Goal: Task Accomplishment & Management: Manage account settings

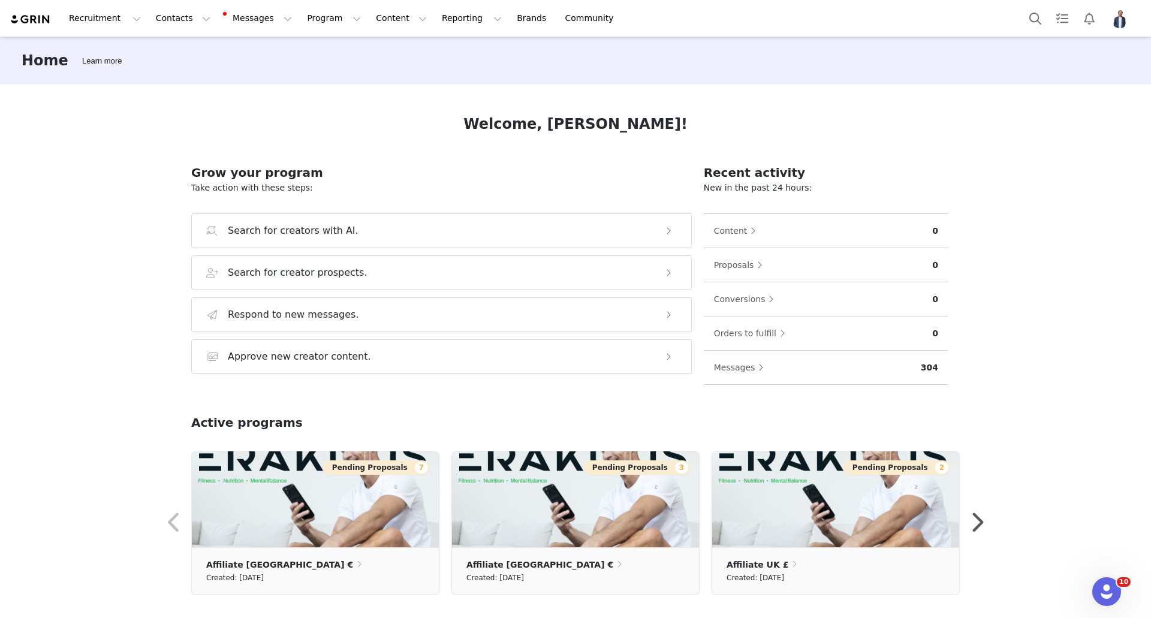
click at [1118, 15] on img "Profile" at bounding box center [1119, 18] width 19 height 19
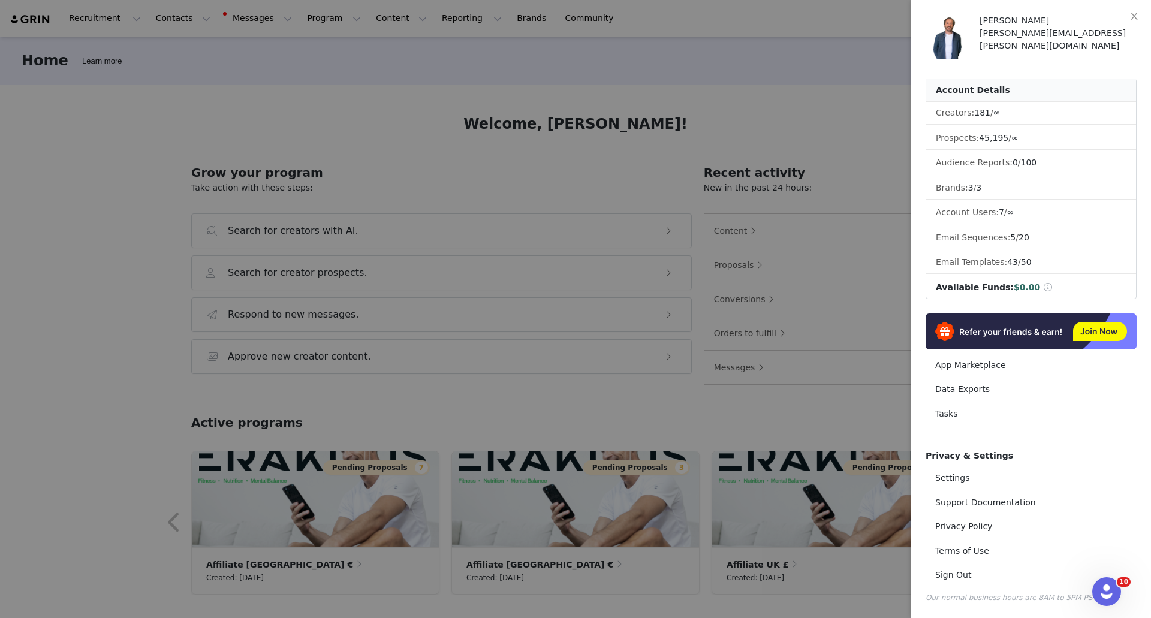
click at [895, 417] on div at bounding box center [575, 309] width 1151 height 618
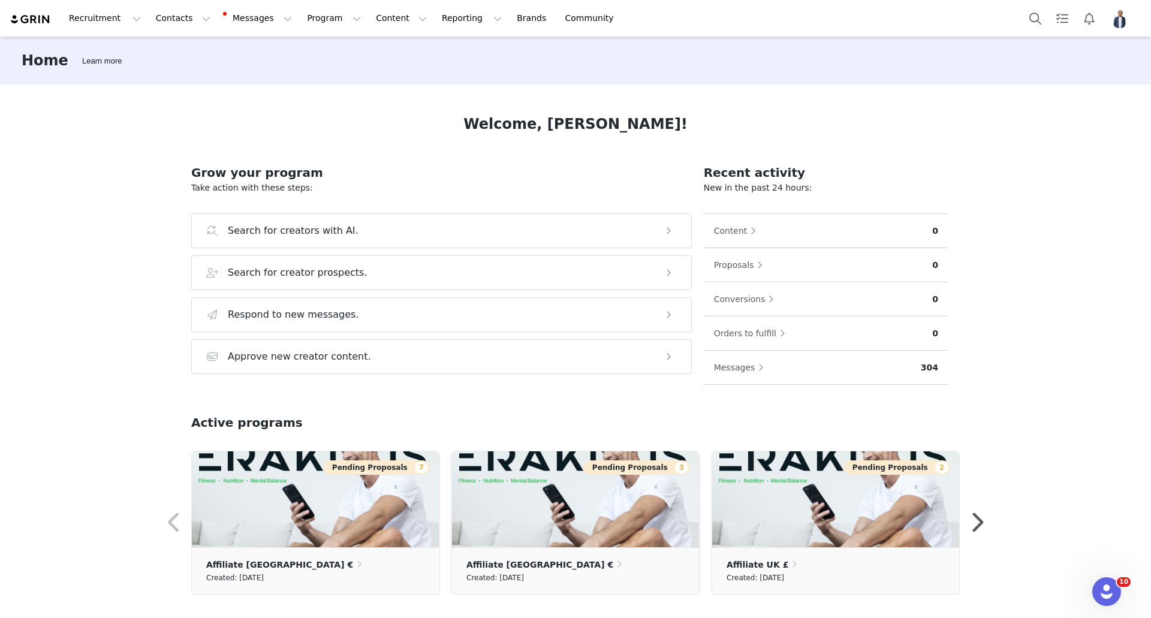
click at [1116, 18] on img "Profile" at bounding box center [1119, 18] width 19 height 19
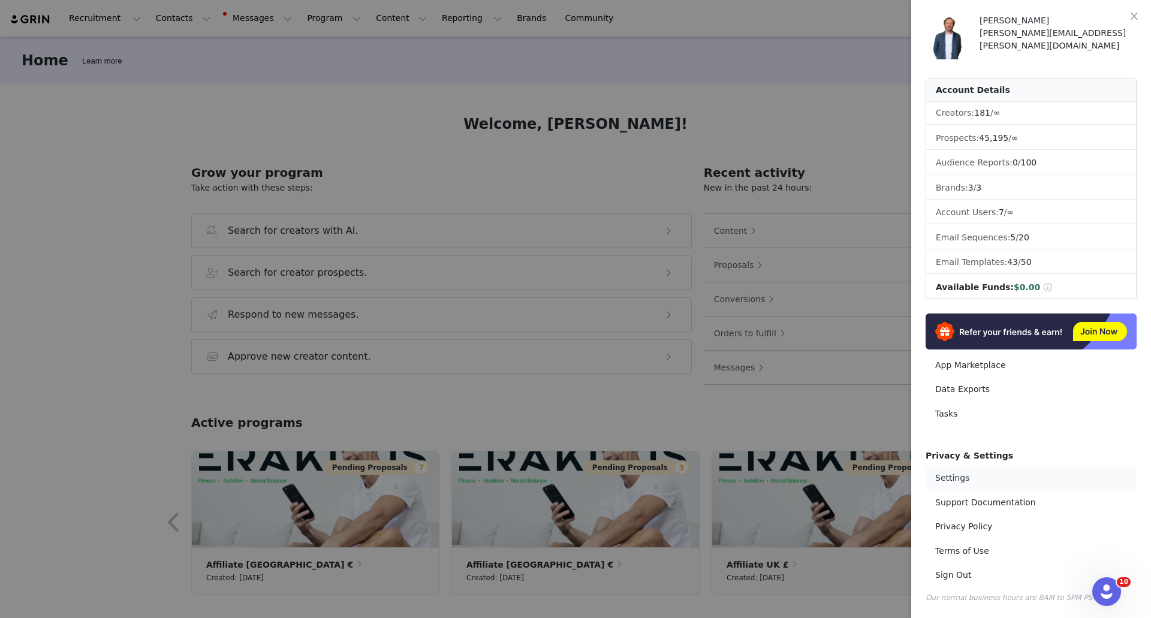
click at [957, 480] on link "Settings" at bounding box center [1031, 478] width 211 height 22
select select "UTC"
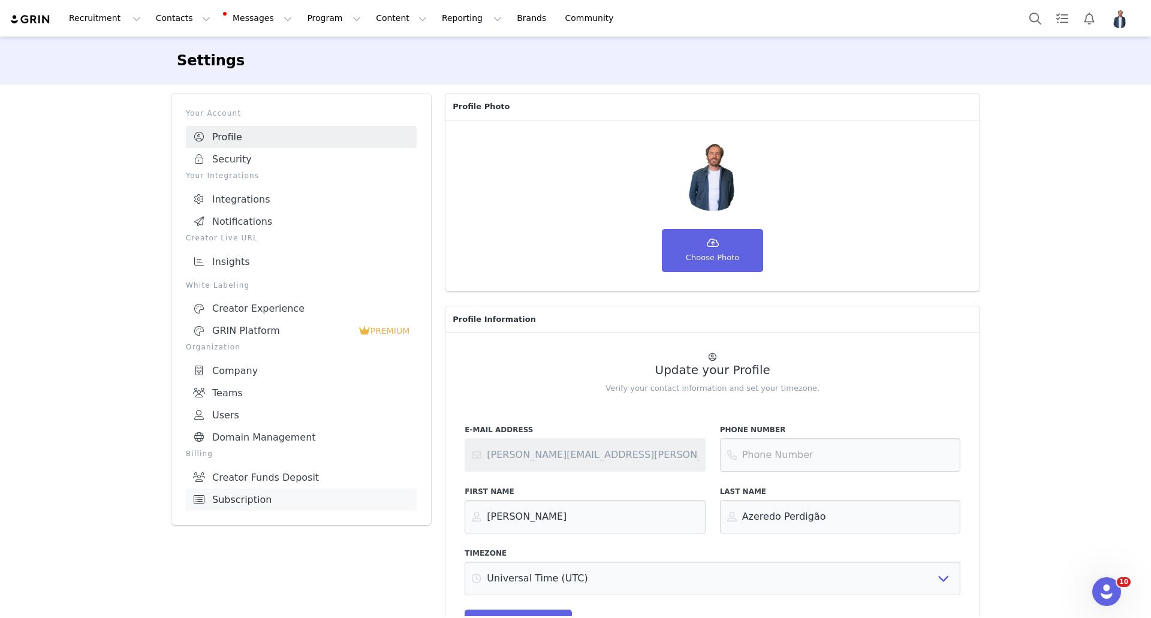
click at [218, 498] on link "Subscription" at bounding box center [301, 500] width 231 height 22
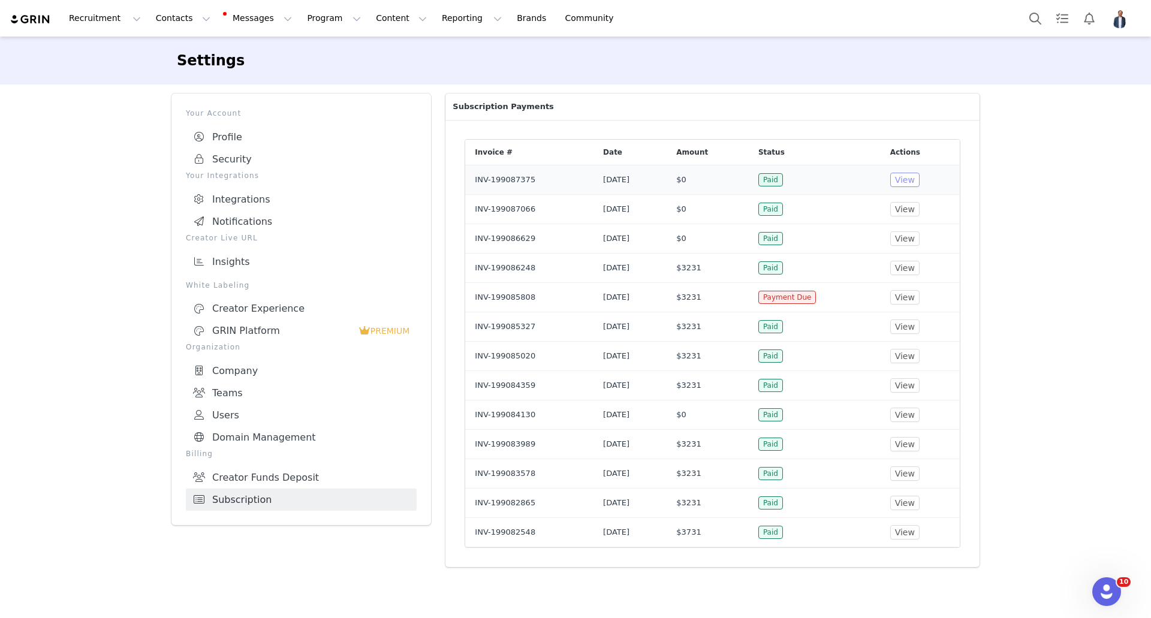
click at [906, 177] on button "View" at bounding box center [904, 180] width 29 height 14
click at [726, 116] on p "Subscription Payments" at bounding box center [712, 107] width 534 height 26
click at [914, 179] on button "View" at bounding box center [904, 180] width 29 height 14
click at [776, 100] on p "Subscription Payments" at bounding box center [712, 107] width 534 height 26
